Goal: Communication & Community: Answer question/provide support

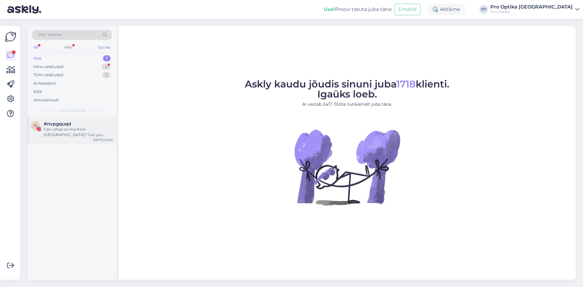
click at [81, 134] on div "Can i shop on line from Italy? Can you delivery in Italy?" at bounding box center [78, 132] width 69 height 11
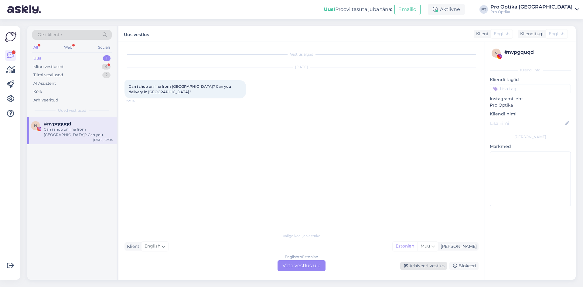
click at [420, 269] on div "Arhiveeri vestlus" at bounding box center [423, 266] width 47 height 8
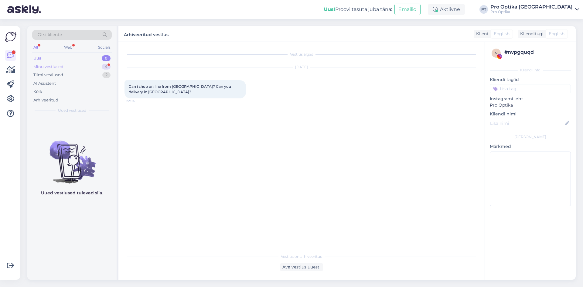
click at [92, 67] on div "Minu vestlused 4" at bounding box center [72, 67] width 80 height 9
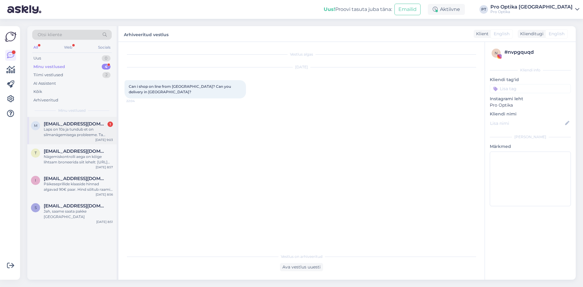
click at [85, 134] on div "Laps on 10a ja tundub et on silmanägemisega probleeme. Ta [PERSON_NAME] eelkool…" at bounding box center [78, 132] width 69 height 11
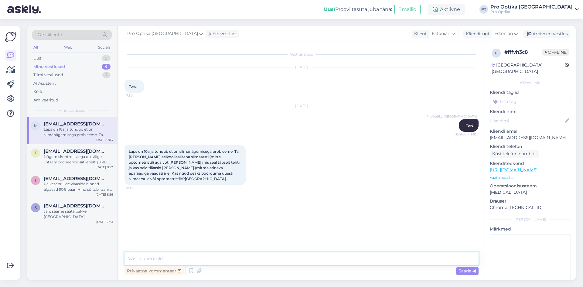
click at [415, 262] on textarea at bounding box center [302, 258] width 354 height 13
type textarea "Sellisel juhul võite pöörduda nüüd optometristi juurde."
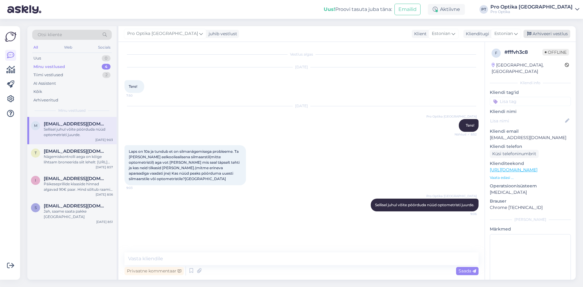
click at [552, 33] on div "Arhiveeri vestlus" at bounding box center [547, 34] width 47 height 8
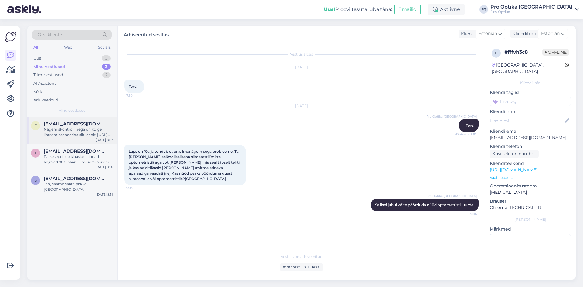
click at [86, 129] on div "Nägemiskontrolli aega on kõige lihtsam broneerida siit lehelt: https://www.proo…" at bounding box center [78, 132] width 69 height 11
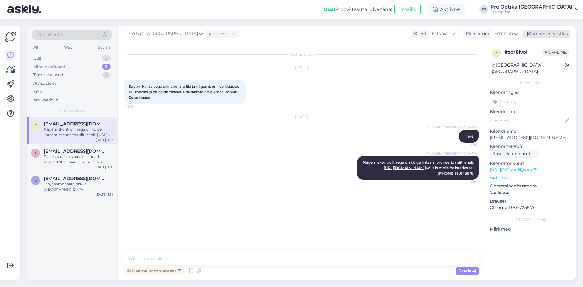
click at [543, 33] on div "Arhiveeri vestlus" at bounding box center [547, 34] width 47 height 8
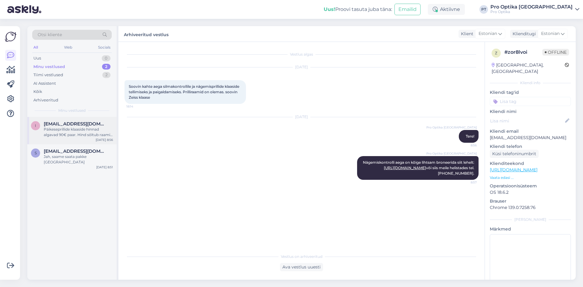
click at [82, 132] on div "Päikeseprillide klaaside hinnad algavad 90€ paar. Hind sõltub raami suurusest j…" at bounding box center [78, 132] width 69 height 11
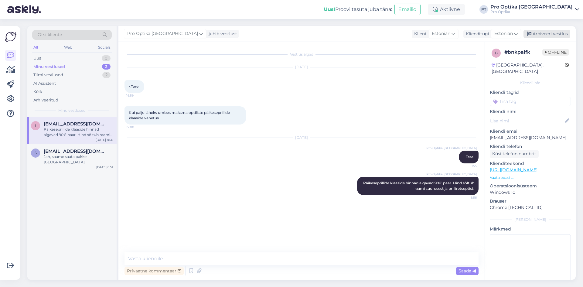
click at [553, 33] on div "Arhiveeri vestlus" at bounding box center [547, 34] width 47 height 8
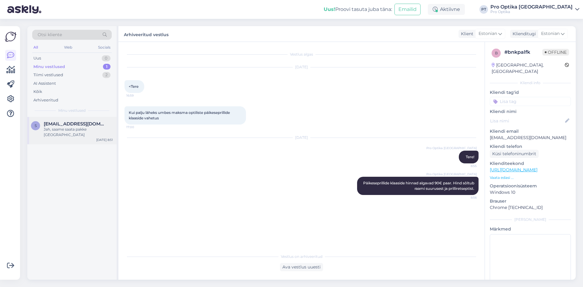
click at [86, 128] on div "Jah, saame saata pakke Itaaliasse" at bounding box center [78, 132] width 69 height 11
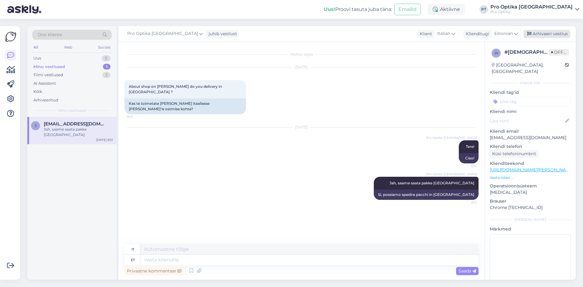
click at [545, 34] on div "Arhiveeri vestlus" at bounding box center [547, 34] width 47 height 8
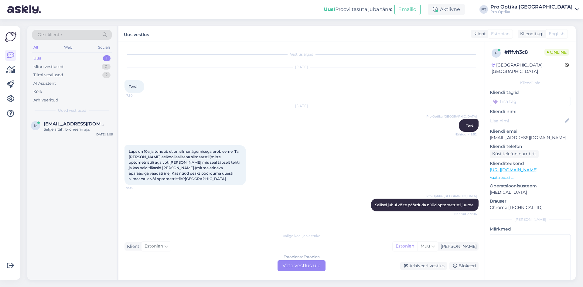
scroll to position [15, 0]
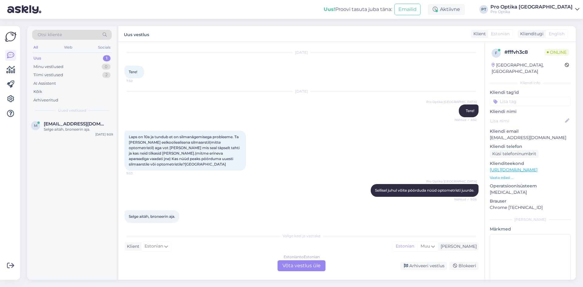
click at [301, 265] on div "Estonian to Estonian Võta vestlus üle" at bounding box center [302, 265] width 48 height 11
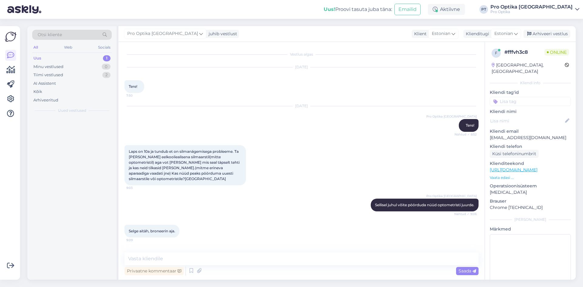
scroll to position [0, 0]
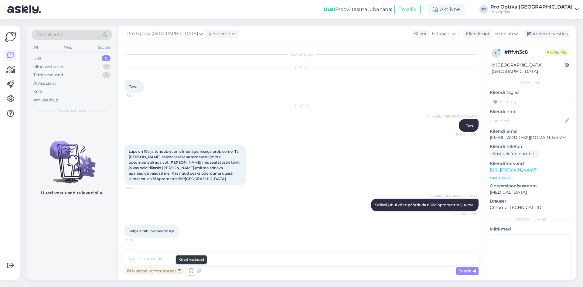
click at [193, 272] on icon at bounding box center [191, 270] width 7 height 9
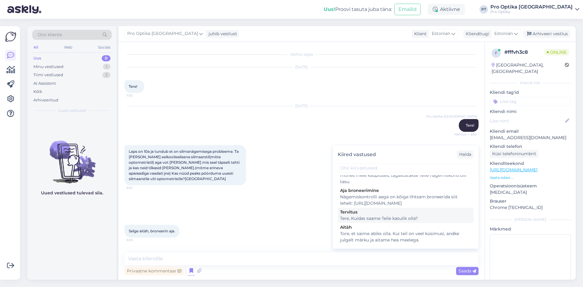
scroll to position [213, 0]
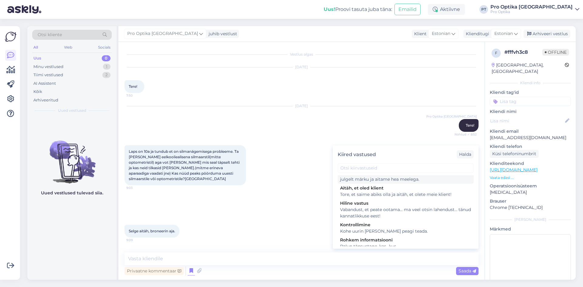
click at [377, 183] on div "Tore, et saime abiks olla. Kui teil on veel küsimusi, andke julgelt märku ja ai…" at bounding box center [405, 176] width 131 height 13
type textarea "Tore, et saime abiks olla. Kui teil on veel küsimusi, andke julgelt märku ja ai…"
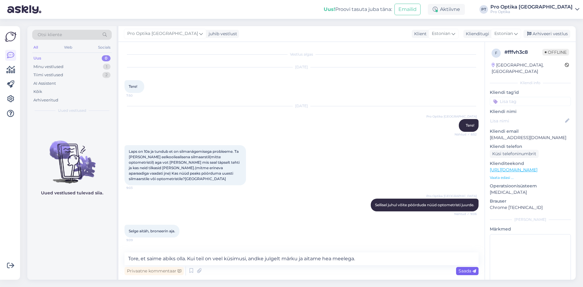
click at [470, 271] on span "Saada" at bounding box center [468, 270] width 18 height 5
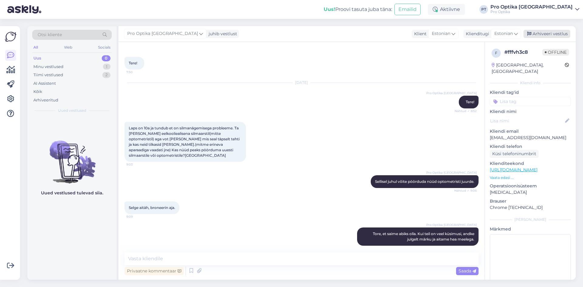
click at [548, 30] on div "Arhiveeri vestlus" at bounding box center [547, 34] width 47 height 8
